Goal: Task Accomplishment & Management: Complete application form

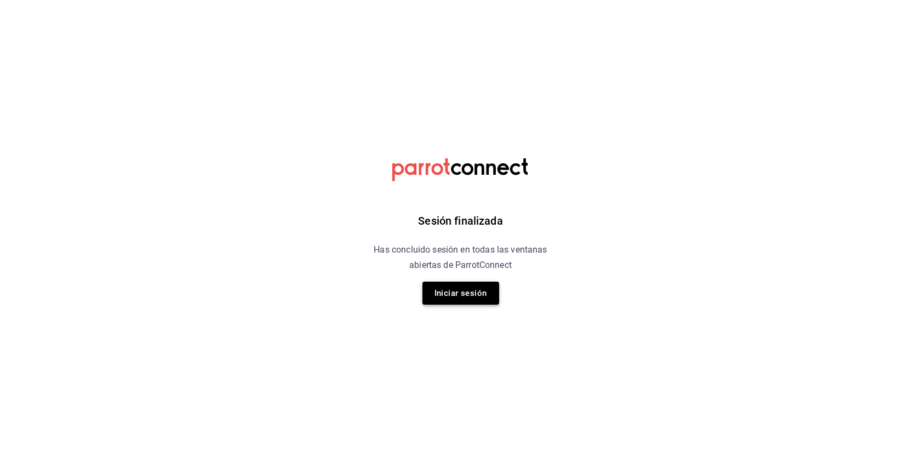
click at [485, 293] on button "Iniciar sesión" at bounding box center [460, 293] width 77 height 23
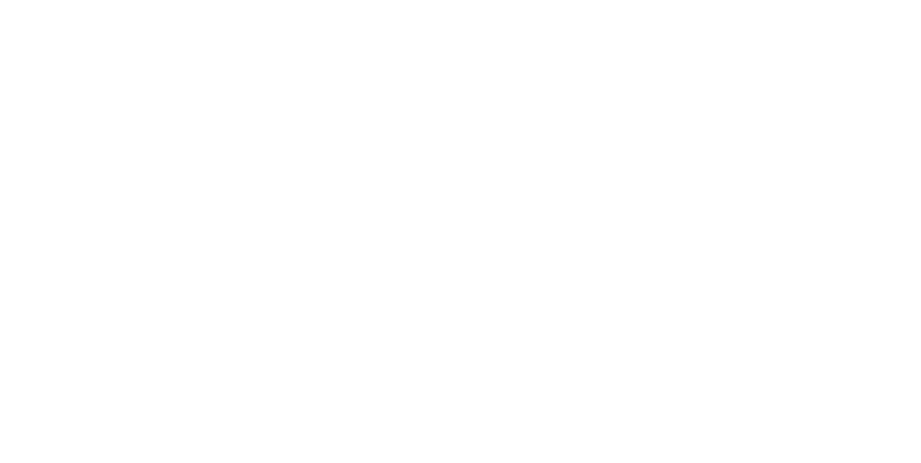
click at [462, 0] on html at bounding box center [460, 0] width 921 height 0
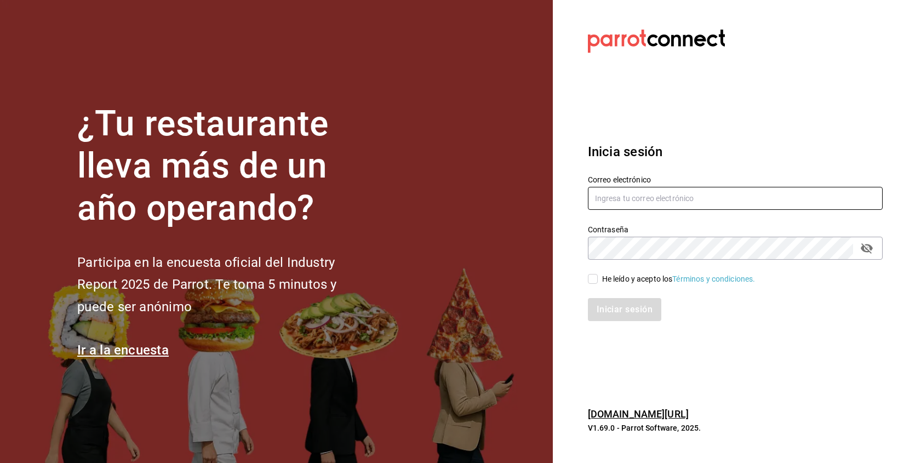
click at [644, 200] on input "text" at bounding box center [735, 198] width 295 height 23
type input "[EMAIL_ADDRESS][DOMAIN_NAME]"
click at [590, 283] on input "He leído y acepto los Términos y condiciones." at bounding box center [593, 279] width 10 height 10
checkbox input "true"
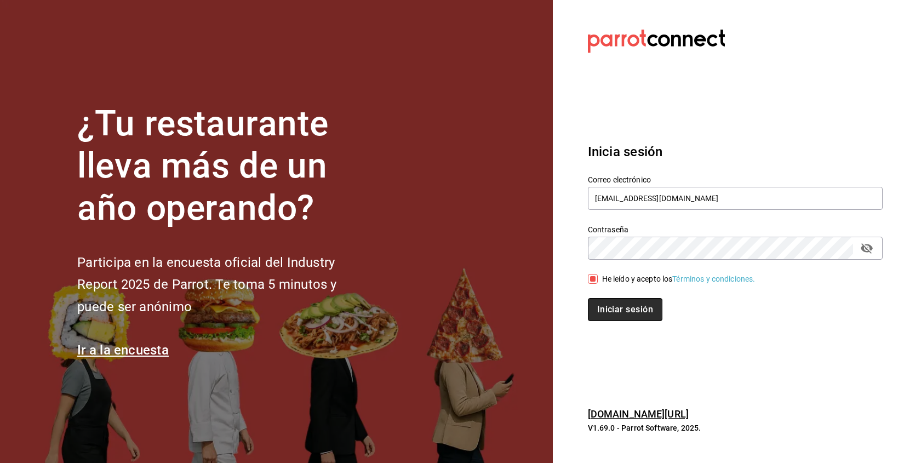
click at [603, 301] on button "Iniciar sesión" at bounding box center [625, 309] width 75 height 23
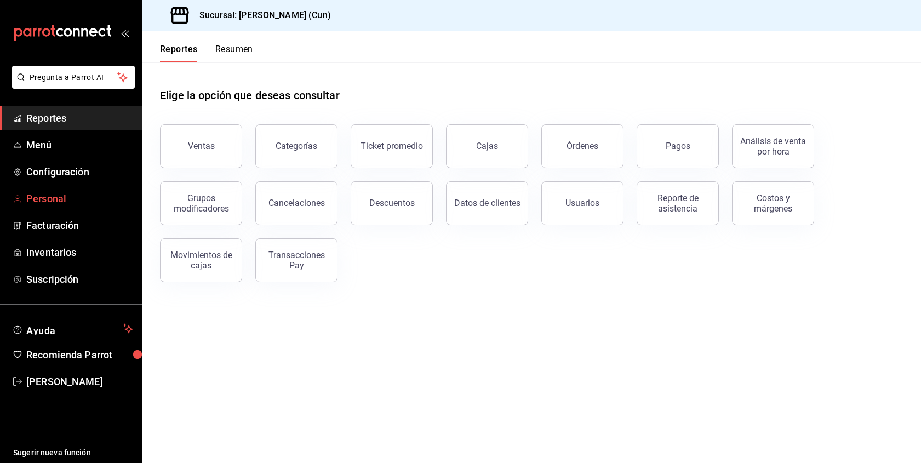
click at [63, 204] on span "Personal" at bounding box center [79, 198] width 107 height 15
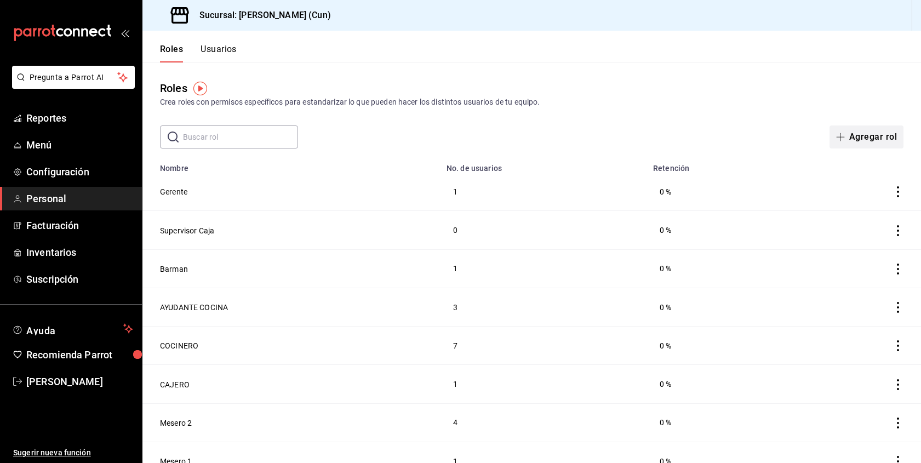
click at [876, 135] on button "Agregar rol" at bounding box center [866, 136] width 74 height 23
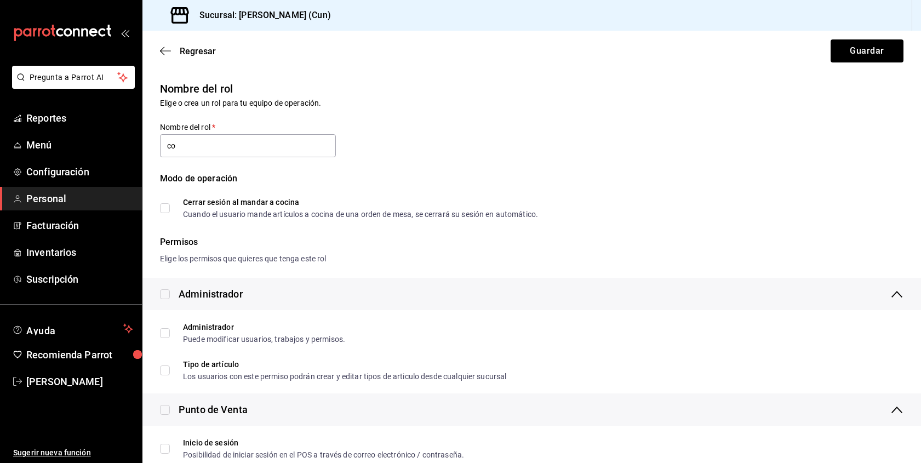
type input "c"
type input "CONTADORA"
click at [860, 54] on button "Guardar" at bounding box center [867, 50] width 73 height 23
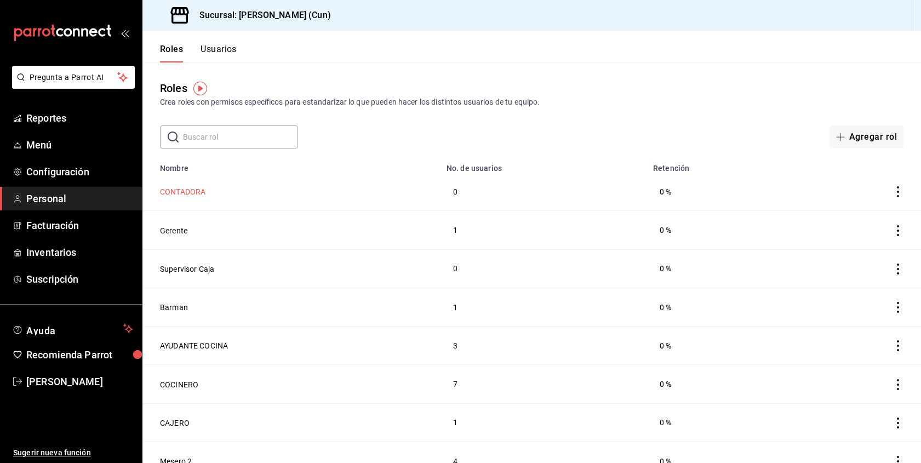
click at [177, 189] on button "CONTADORA" at bounding box center [182, 191] width 45 height 11
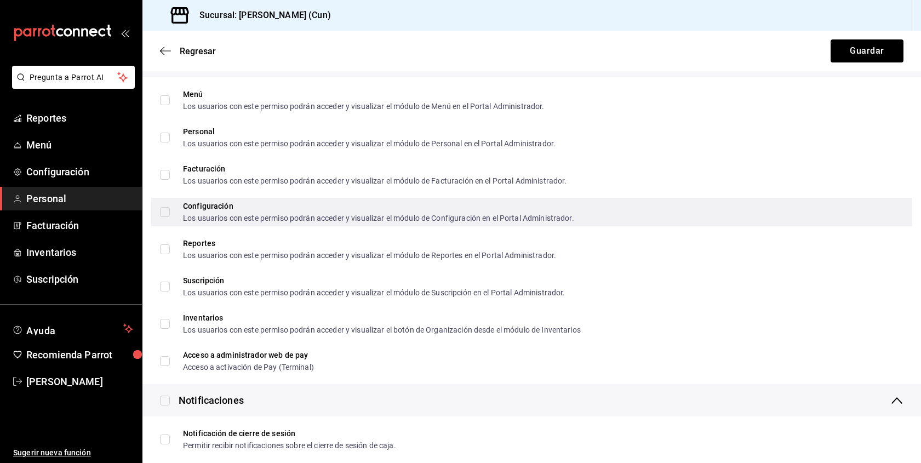
scroll to position [1751, 0]
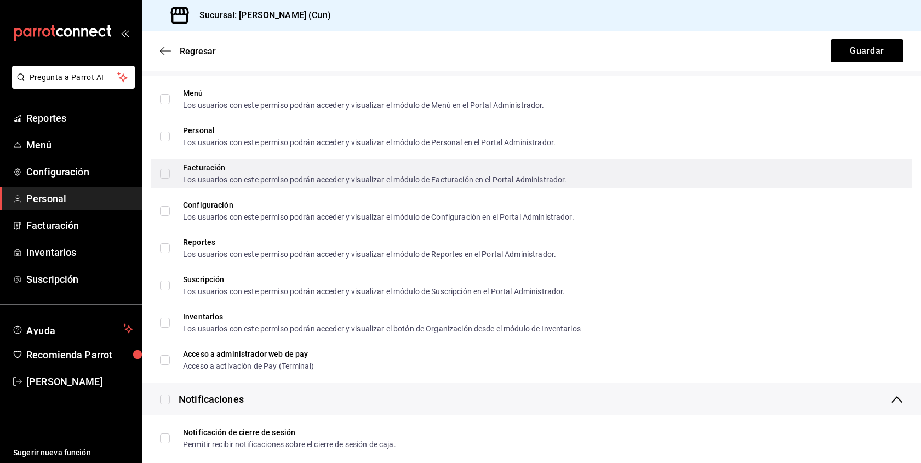
click at [167, 174] on input "Facturación Los usuarios con este permiso podrán acceder y visualizar el módulo…" at bounding box center [165, 174] width 10 height 10
checkbox input "true"
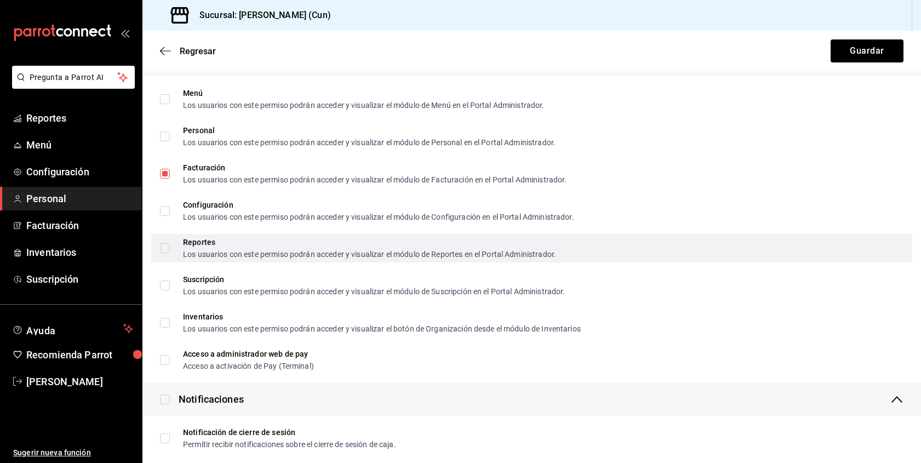
click at [167, 249] on input "Reportes Los usuarios con este permiso podrán acceder y visualizar el módulo de…" at bounding box center [165, 248] width 10 height 10
checkbox input "true"
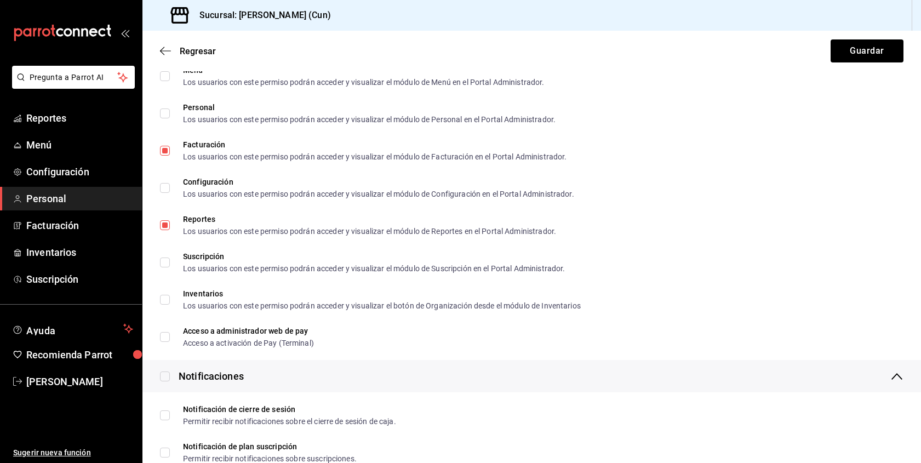
scroll to position [1773, 0]
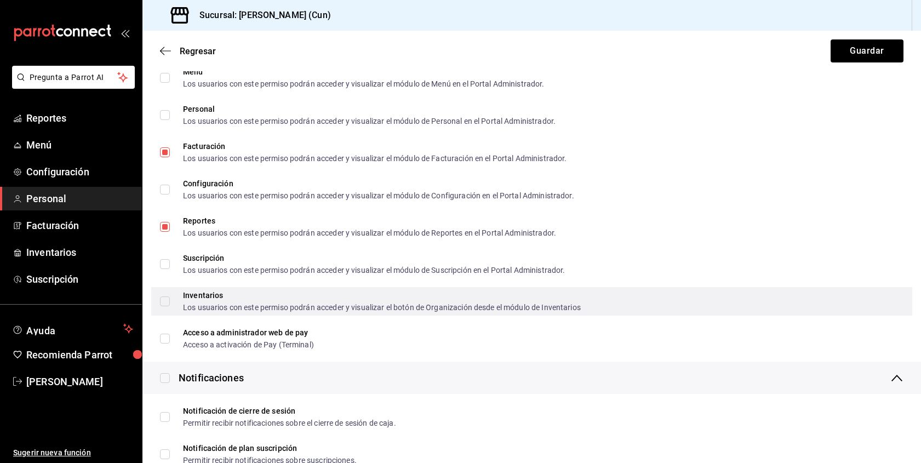
click at [165, 302] on input "Inventarios Los usuarios con este permiso podrán acceder y visualizar el botón …" at bounding box center [165, 301] width 10 height 10
checkbox input "true"
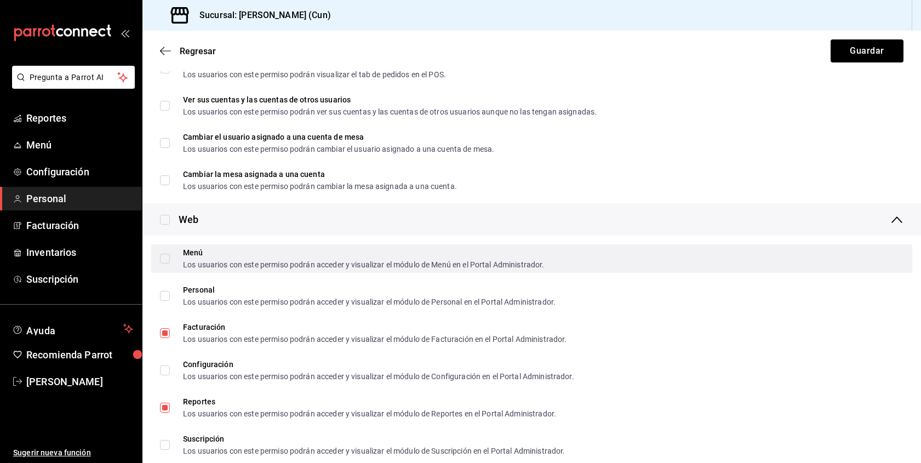
scroll to position [1588, 0]
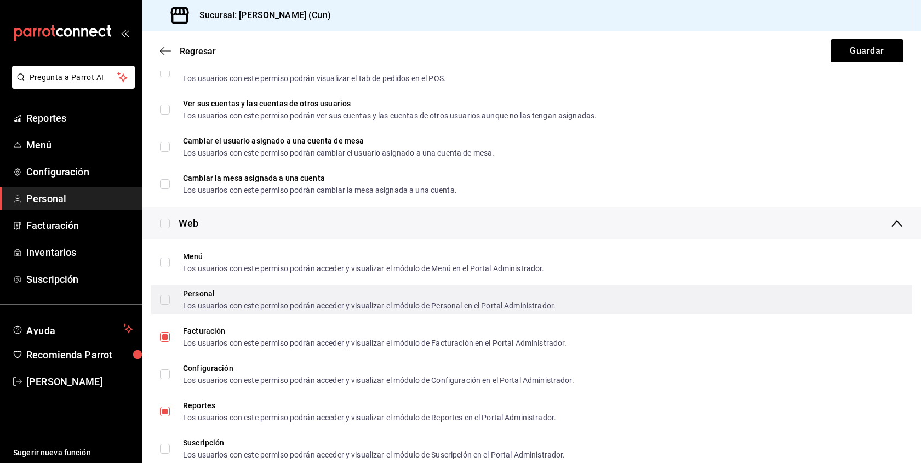
click at [166, 300] on input "Personal Los usuarios con este permiso podrán acceder y visualizar el módulo de…" at bounding box center [165, 300] width 10 height 10
click at [166, 302] on input "Personal Los usuarios con este permiso podrán acceder y visualizar el módulo de…" at bounding box center [165, 300] width 10 height 10
checkbox input "false"
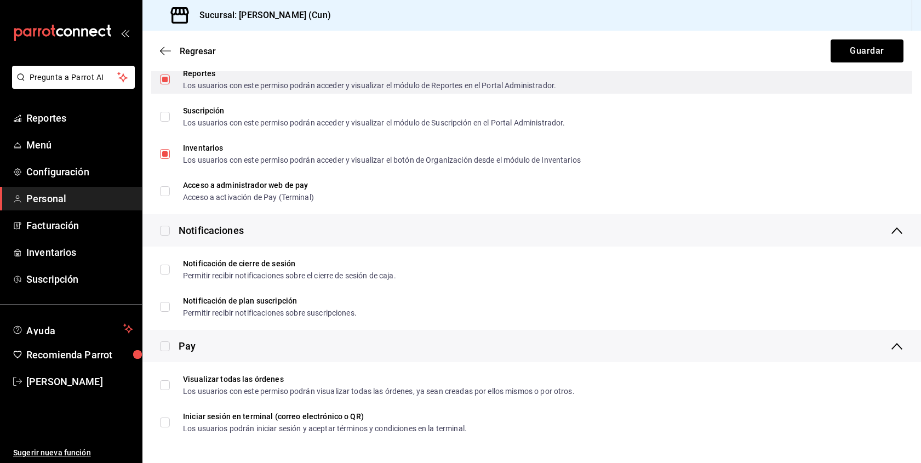
scroll to position [1920, 0]
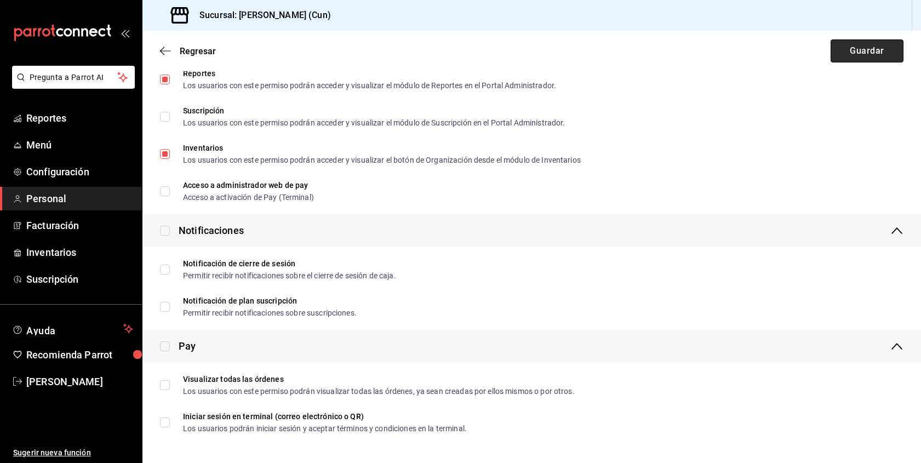
click at [865, 48] on button "Guardar" at bounding box center [867, 50] width 73 height 23
click at [865, 48] on div "Regresar Guardar" at bounding box center [531, 51] width 778 height 41
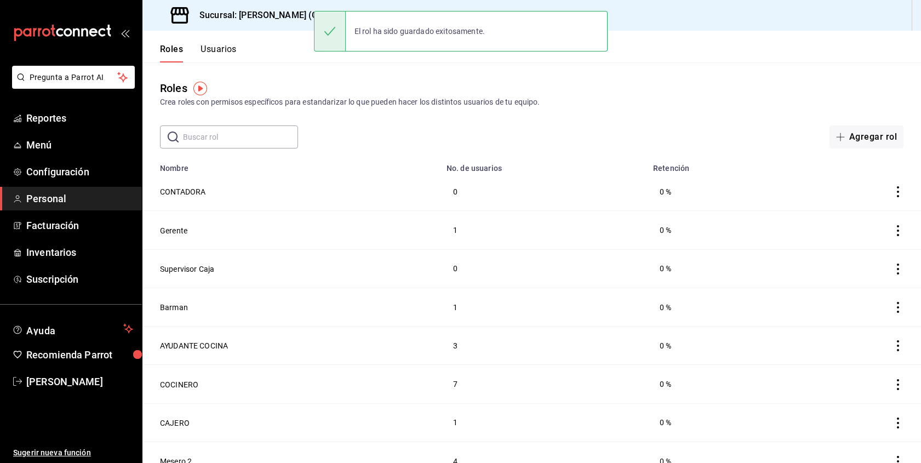
click at [226, 51] on button "Usuarios" at bounding box center [219, 53] width 36 height 19
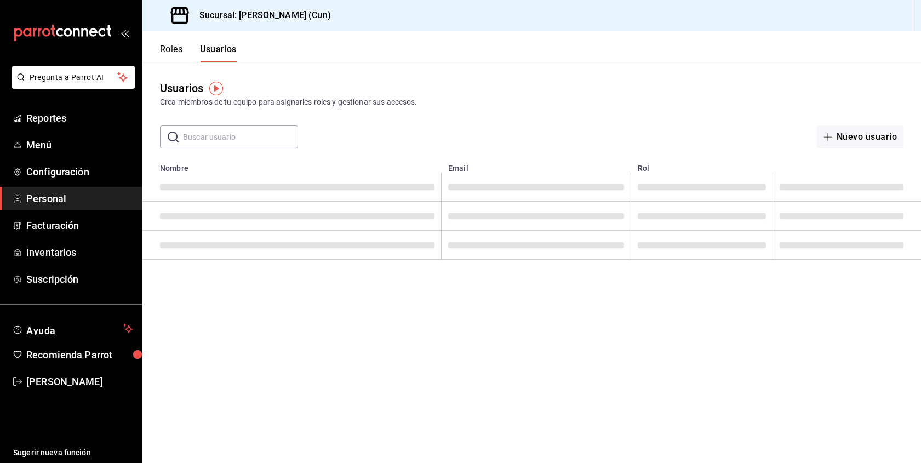
click at [260, 138] on input "text" at bounding box center [240, 137] width 115 height 22
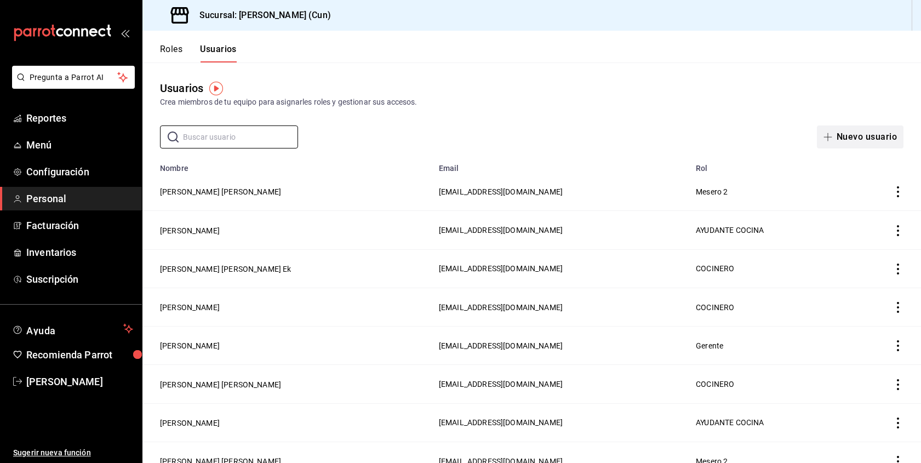
click at [881, 141] on button "Nuevo usuario" at bounding box center [860, 136] width 87 height 23
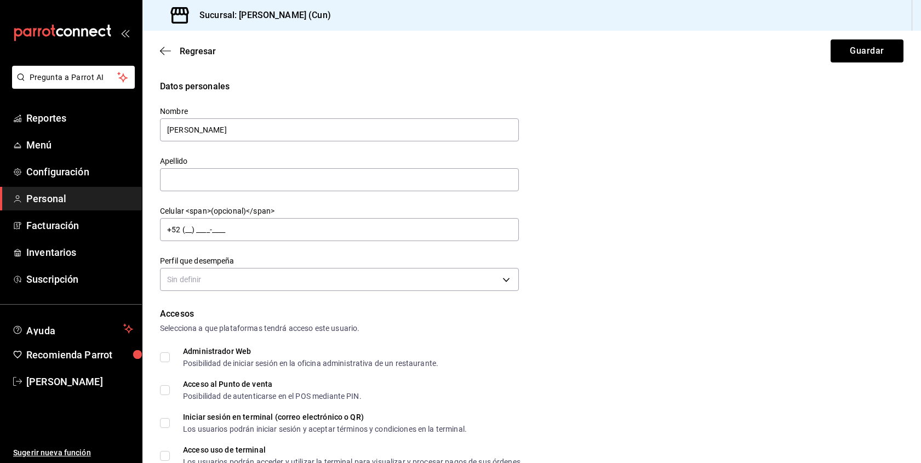
type input "ANA PRADO"
click at [660, 147] on div "Datos personales Nombre ANA PRADO Apellido Celular <span>(opcional)</span> +52 …" at bounding box center [531, 187] width 743 height 214
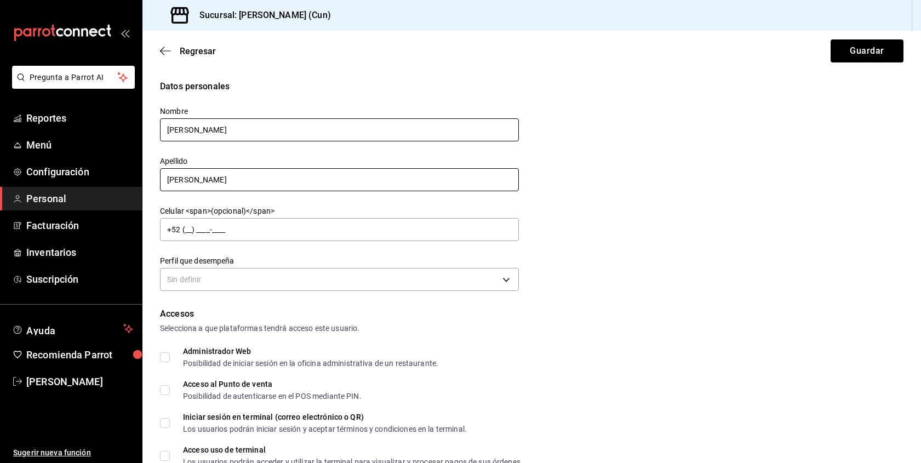
type input "PRADO"
click at [317, 129] on input "ANA PRADO" at bounding box center [339, 129] width 359 height 23
type input "Ana"
click at [289, 181] on input "PRADO" at bounding box center [339, 179] width 359 height 23
type input "Prado"
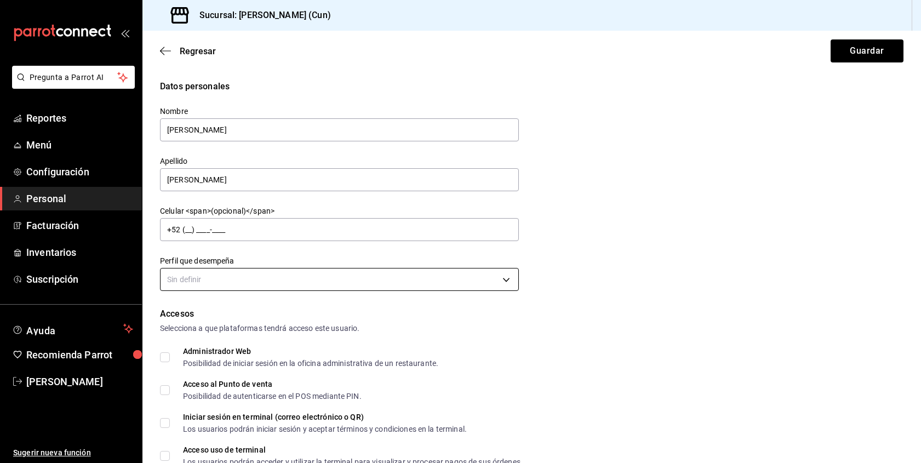
click at [272, 272] on body "Pregunta a Parrot AI Reportes Menú Configuración Personal Facturación Inventari…" at bounding box center [460, 231] width 921 height 463
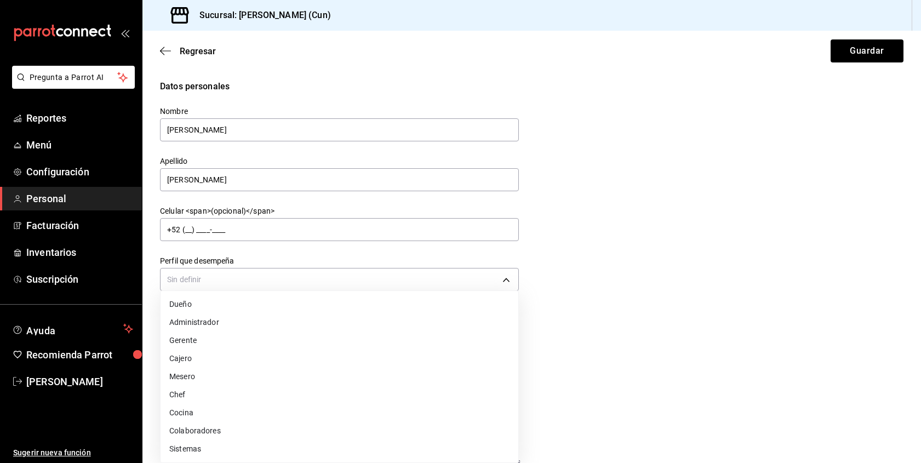
click at [593, 267] on div at bounding box center [460, 231] width 921 height 463
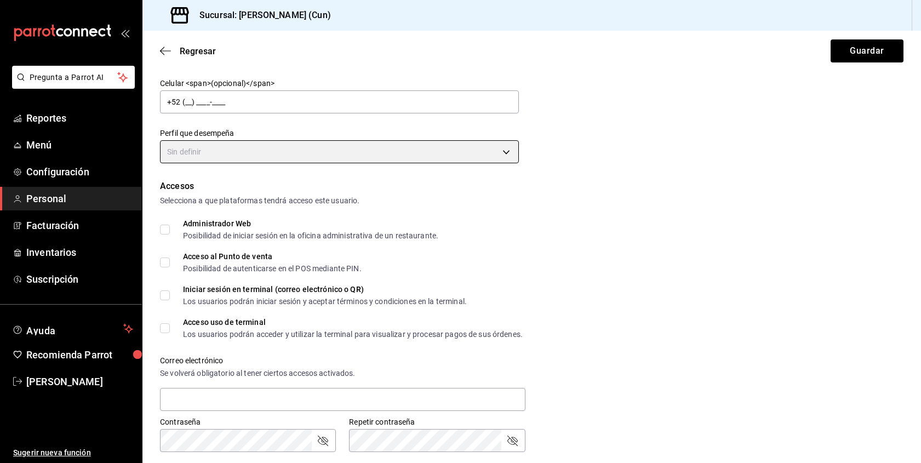
scroll to position [148, 0]
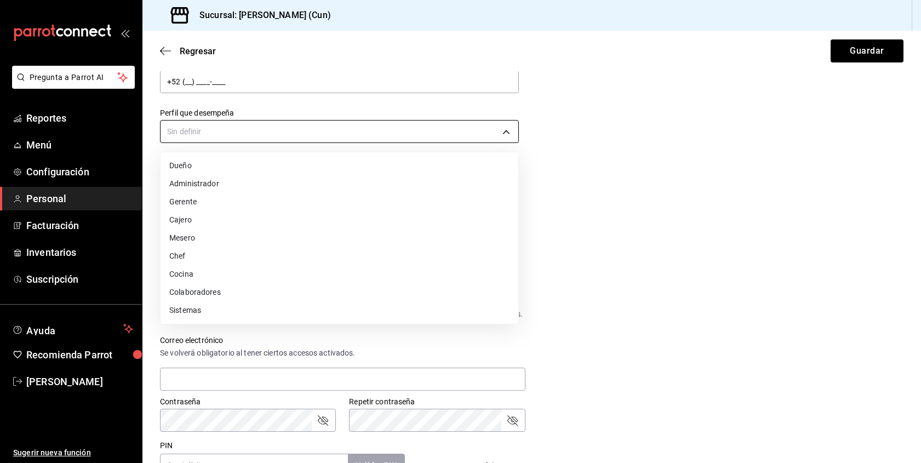
click at [407, 134] on body "Pregunta a Parrot AI Reportes Menú Configuración Personal Facturación Inventari…" at bounding box center [460, 231] width 921 height 463
click at [322, 293] on li "Colaboradores" at bounding box center [340, 292] width 358 height 18
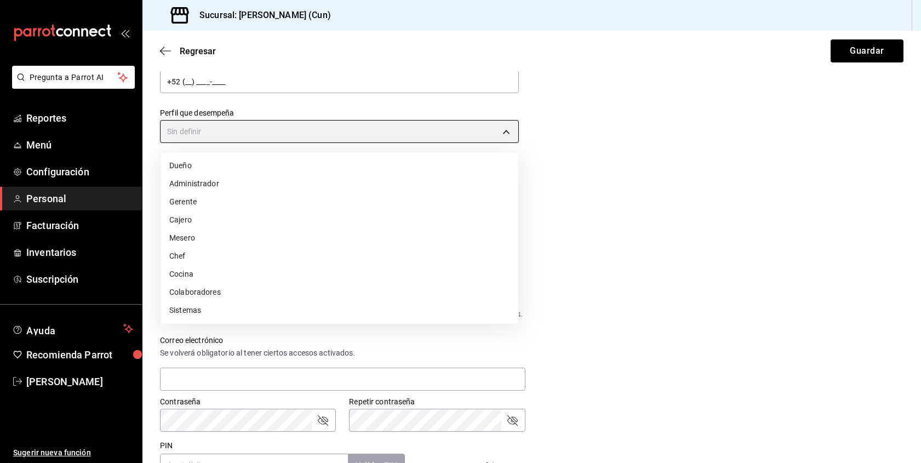
type input "STAFF"
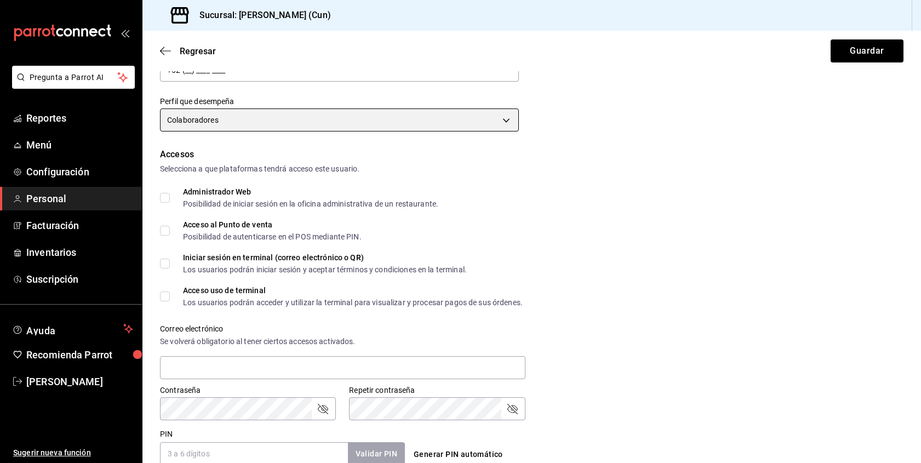
scroll to position [167, 0]
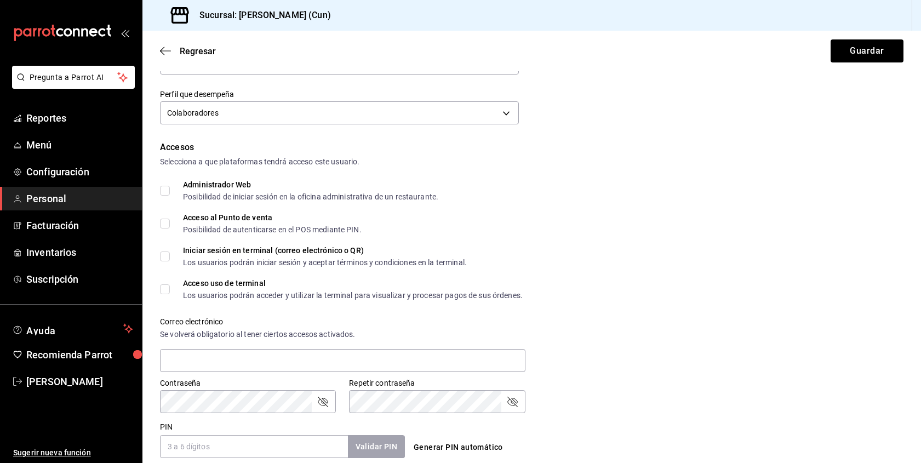
click at [168, 188] on input "Administrador Web Posibilidad de iniciar sesión en la oficina administrativa de…" at bounding box center [165, 191] width 10 height 10
checkbox input "true"
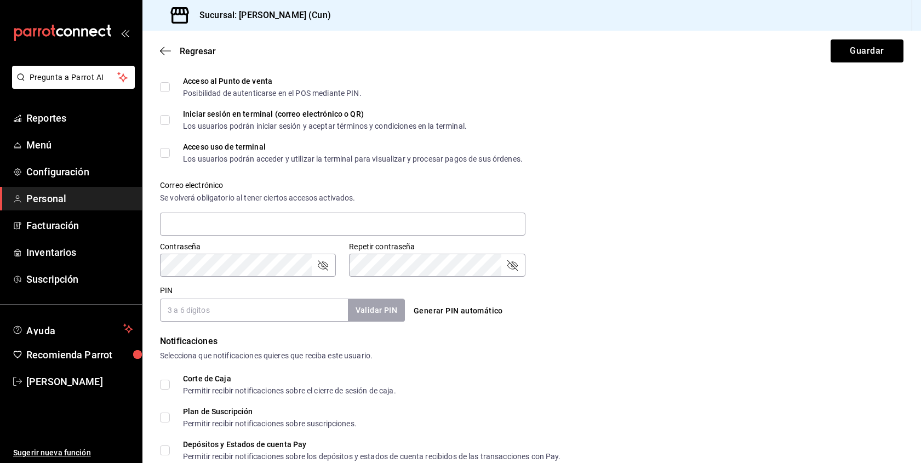
scroll to position [310, 0]
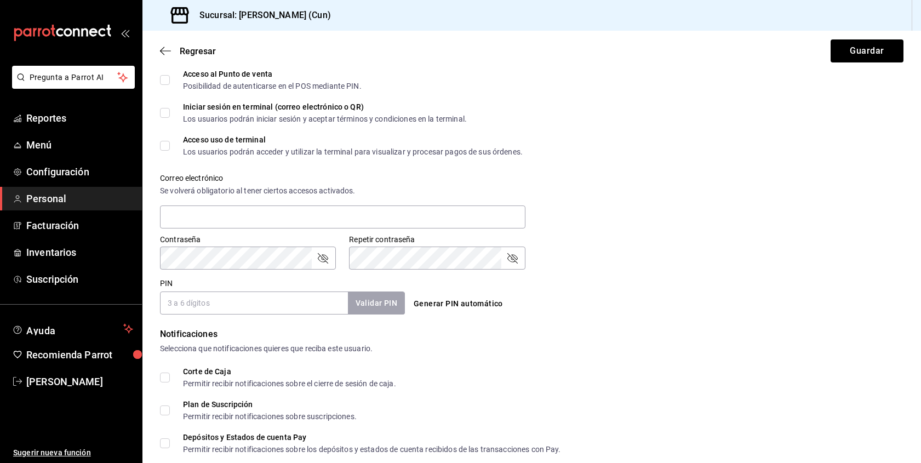
click at [329, 309] on input "PIN" at bounding box center [254, 302] width 188 height 23
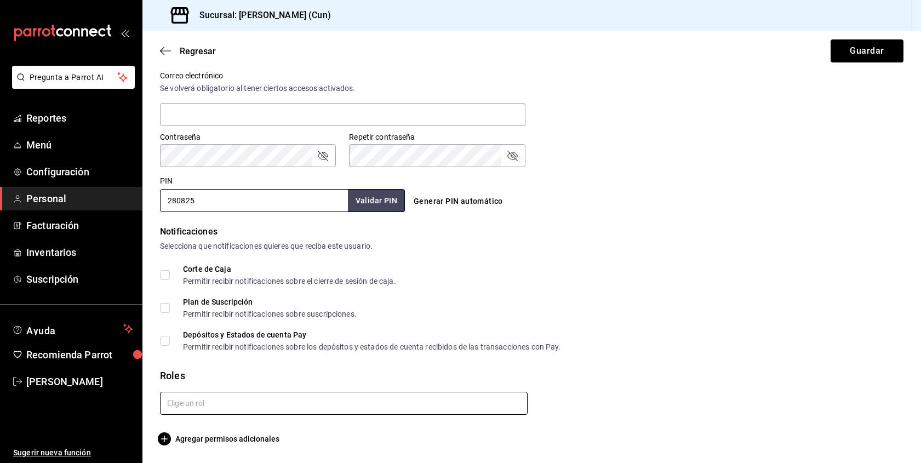
scroll to position [413, 0]
type input "280825"
click at [417, 413] on input "text" at bounding box center [344, 403] width 368 height 23
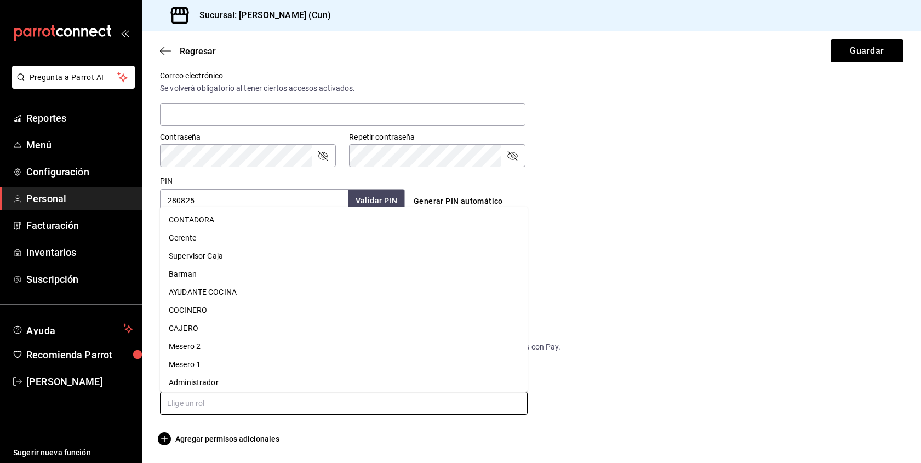
click at [271, 215] on li "CONTADORA" at bounding box center [344, 220] width 368 height 18
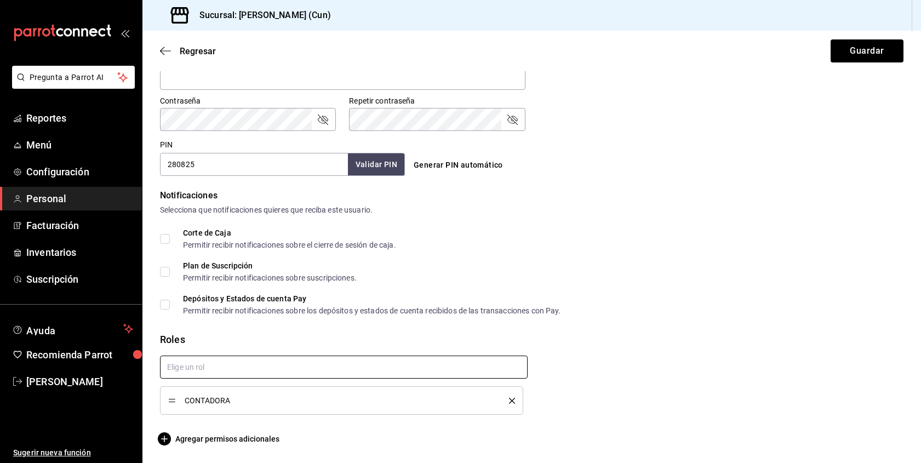
scroll to position [449, 0]
click at [861, 50] on button "Guardar" at bounding box center [867, 50] width 73 height 23
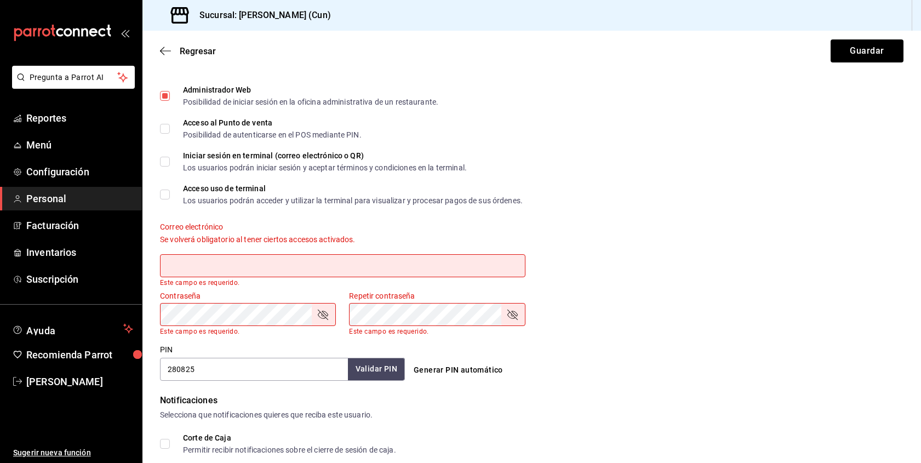
scroll to position [254, 0]
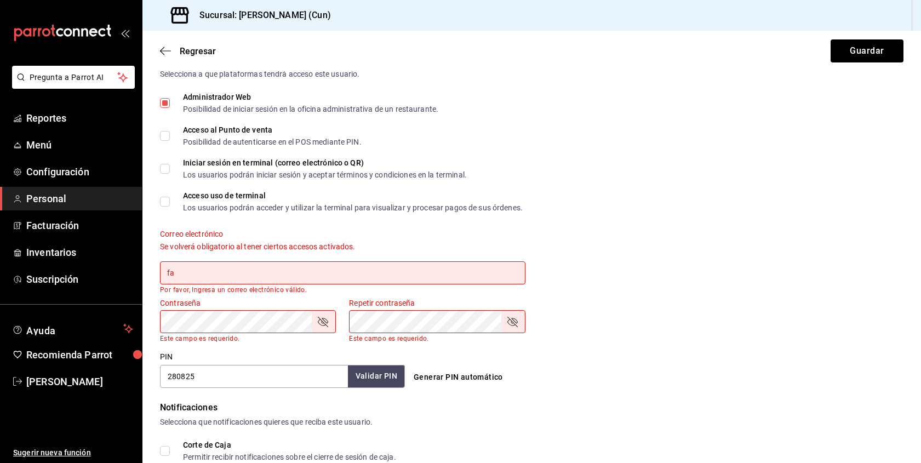
type input "f"
type input "c"
